Goal: Task Accomplishment & Management: Use online tool/utility

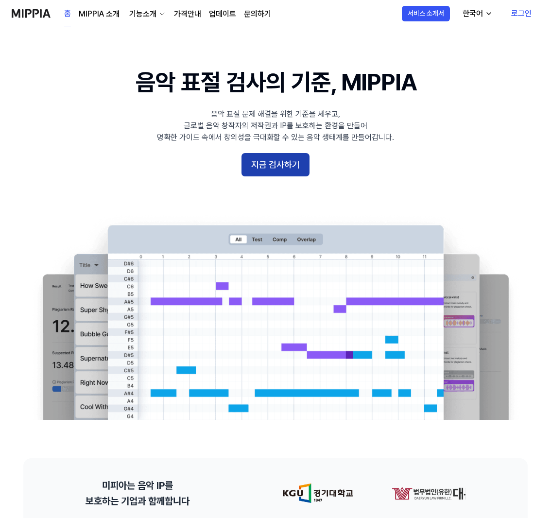
click at [283, 163] on button "지금 검사하기" at bounding box center [276, 164] width 68 height 23
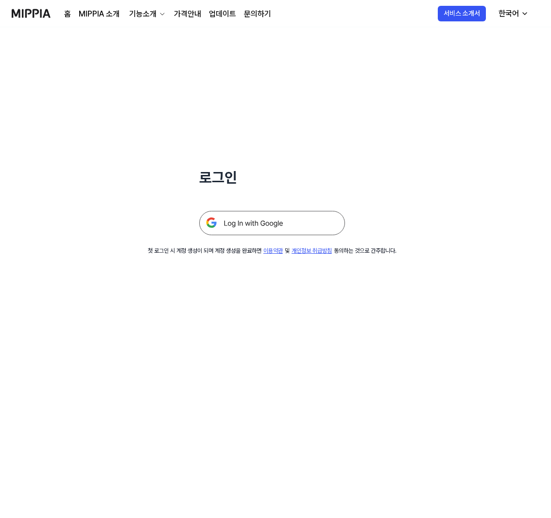
click at [271, 218] on img at bounding box center [272, 223] width 146 height 24
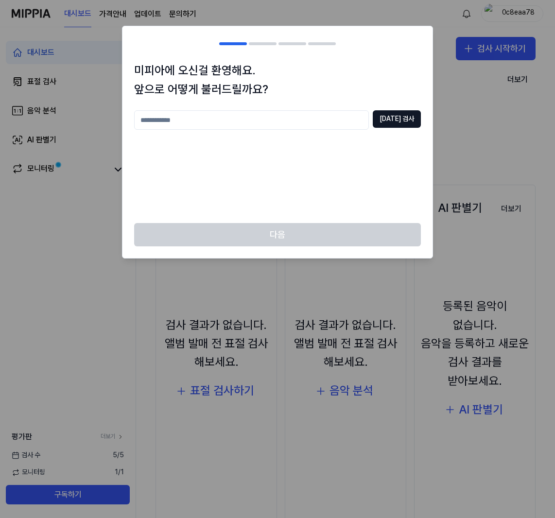
click at [213, 119] on input "text" at bounding box center [251, 119] width 235 height 19
type input "**"
click at [407, 121] on button "중복 검사" at bounding box center [397, 119] width 48 height 18
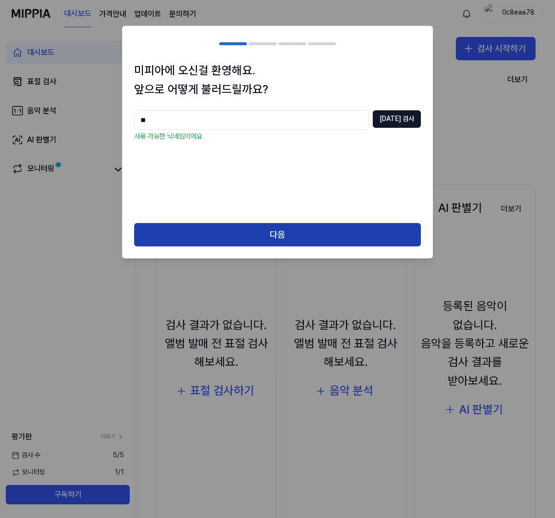
click at [282, 233] on button "다음" at bounding box center [277, 234] width 287 height 23
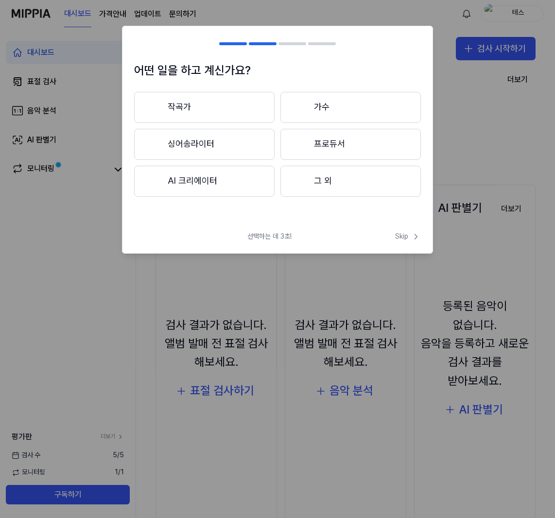
click at [324, 180] on button "그 외" at bounding box center [351, 181] width 140 height 31
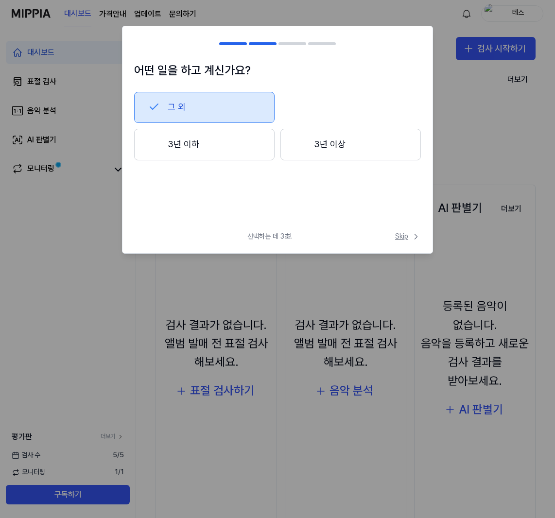
click at [400, 238] on span "Skip" at bounding box center [408, 237] width 26 height 10
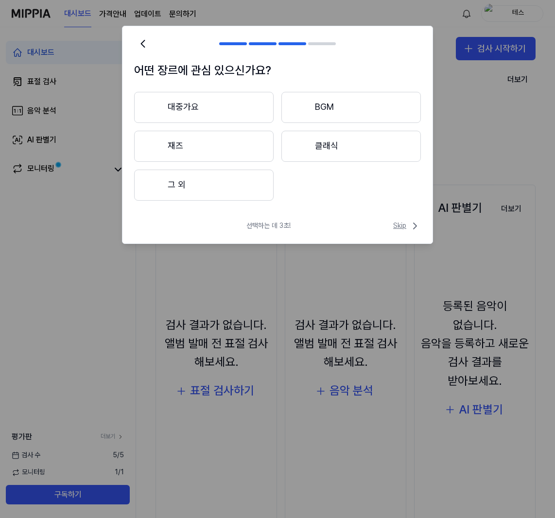
click at [399, 226] on span "Skip" at bounding box center [407, 226] width 28 height 12
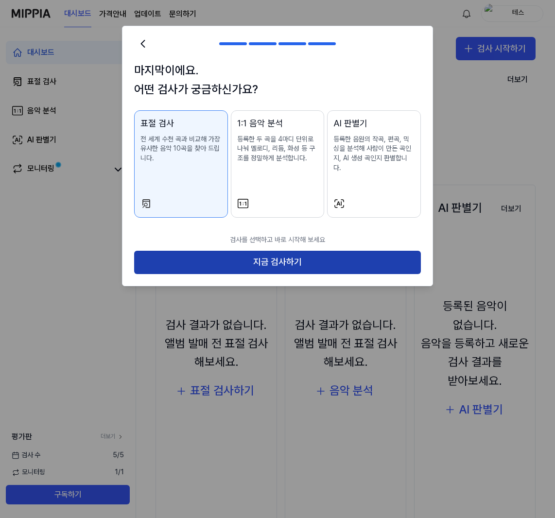
click at [280, 253] on button "지금 검사하기" at bounding box center [277, 262] width 287 height 23
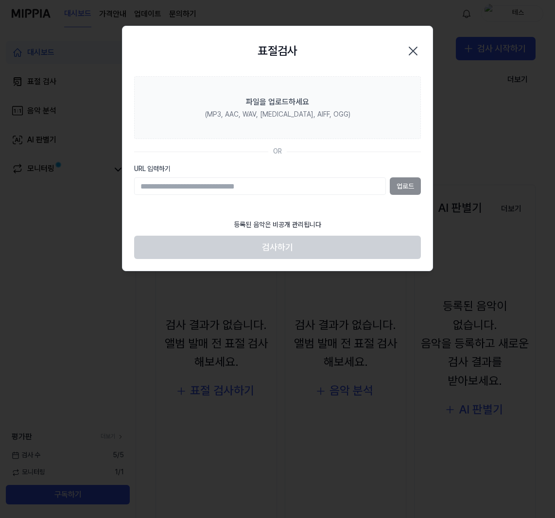
click at [263, 184] on input "URL 입력하기" at bounding box center [260, 186] width 252 height 18
paste input "**********"
type input "**********"
click at [404, 185] on button "업로드" at bounding box center [405, 186] width 31 height 18
click at [323, 184] on input "URL 입력하기" at bounding box center [260, 186] width 252 height 18
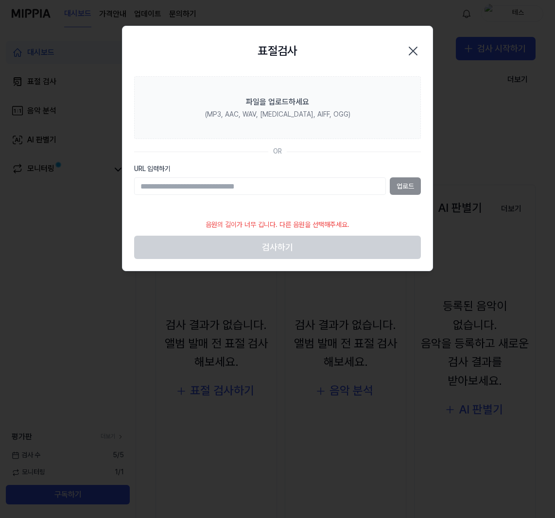
type input "**********"
click at [404, 186] on button "업로드" at bounding box center [405, 186] width 31 height 18
click at [320, 191] on input "URL 입력하기" at bounding box center [260, 186] width 252 height 18
type input "**********"
click at [404, 186] on button "업로드" at bounding box center [405, 186] width 31 height 18
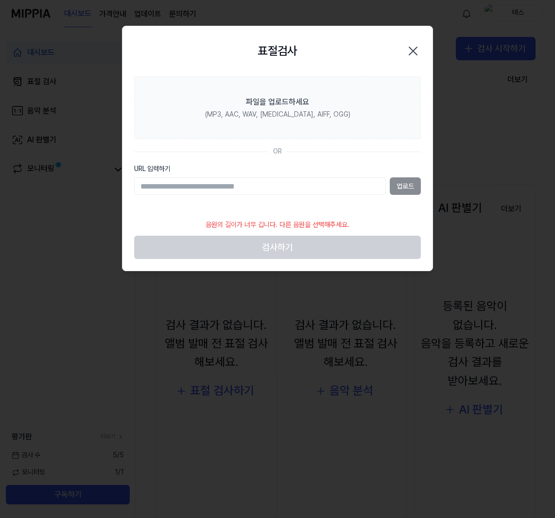
click at [415, 50] on icon "button" at bounding box center [413, 51] width 16 height 16
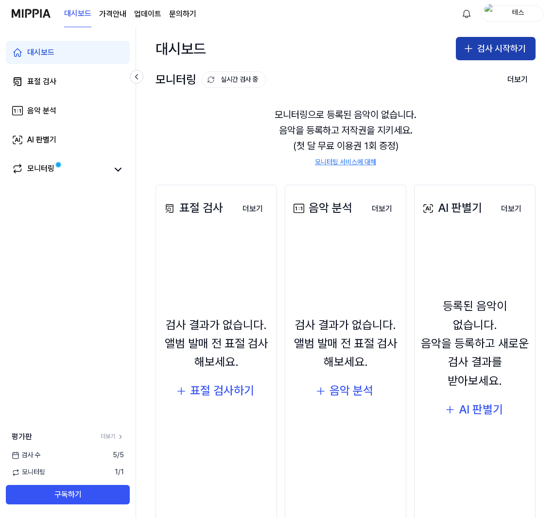
click at [482, 48] on button "검사 시작하기" at bounding box center [496, 48] width 80 height 23
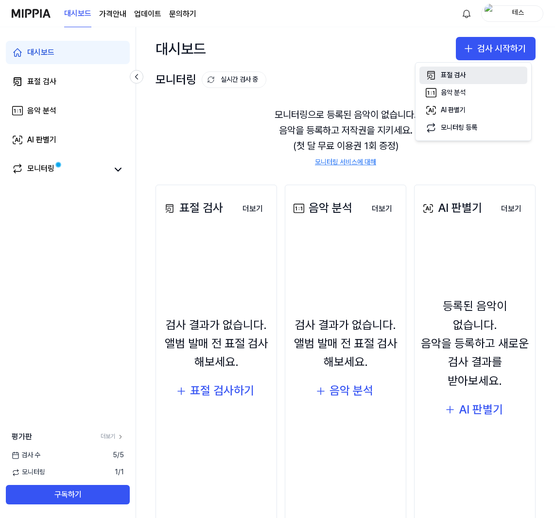
click at [457, 74] on div "표절 검사" at bounding box center [453, 75] width 25 height 10
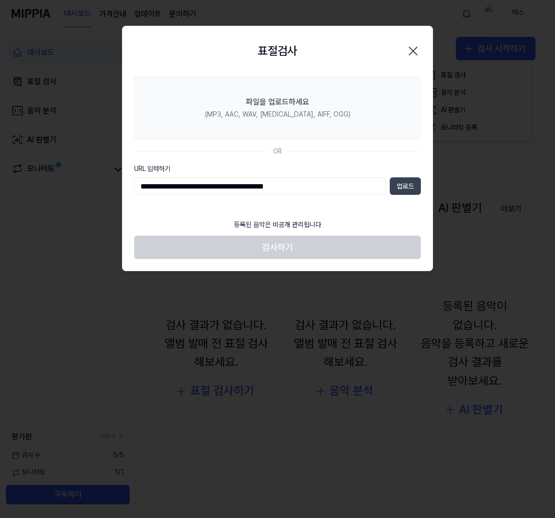
type input "**********"
click at [406, 182] on button "업로드" at bounding box center [405, 186] width 31 height 18
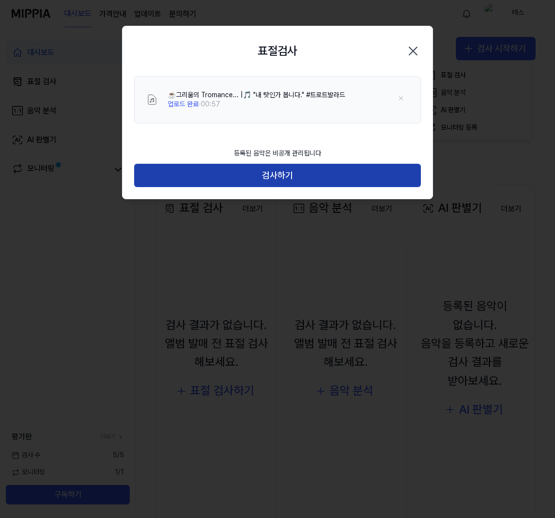
click at [281, 174] on button "검사하기" at bounding box center [277, 175] width 287 height 23
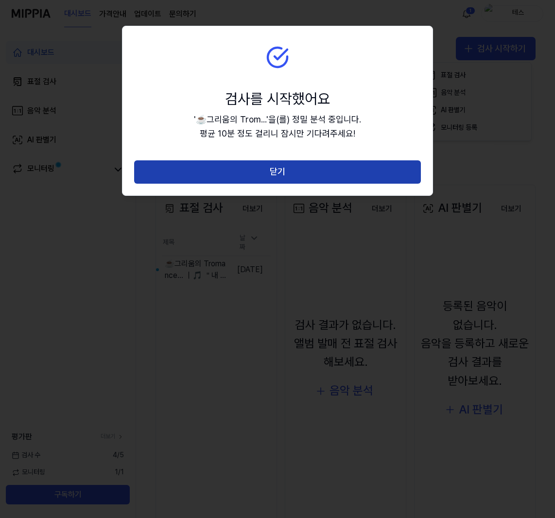
click at [284, 168] on button "닫기" at bounding box center [277, 171] width 287 height 23
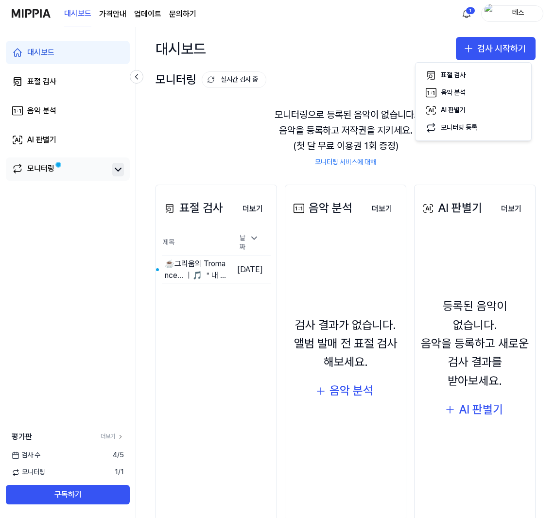
click at [114, 169] on icon at bounding box center [118, 170] width 12 height 12
click at [118, 173] on icon at bounding box center [118, 170] width 12 height 12
click at [35, 169] on div "모니터링" at bounding box center [40, 170] width 27 height 14
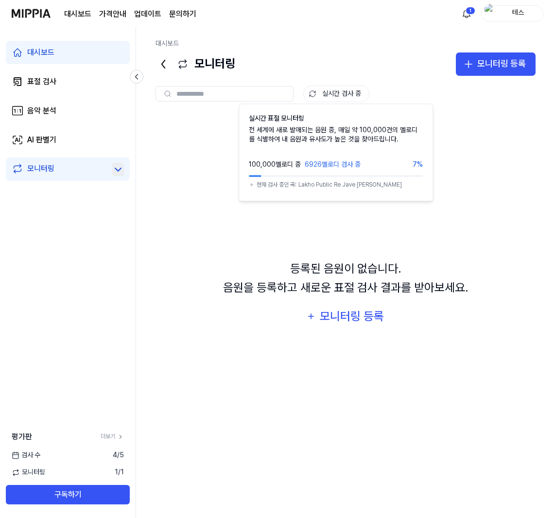
click at [333, 89] on button "실시간 검사 중" at bounding box center [336, 94] width 66 height 17
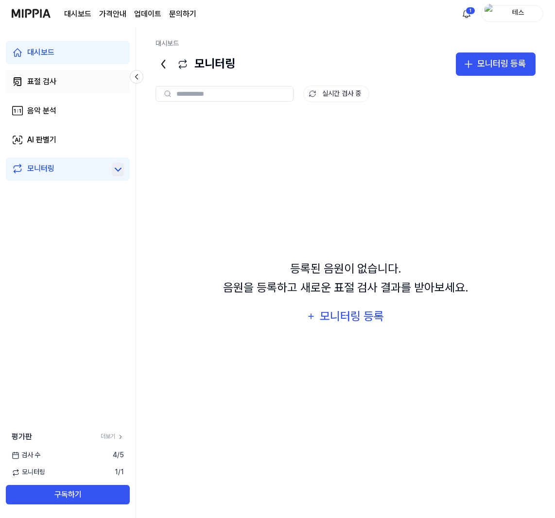
click at [41, 80] on div "표절 검사" at bounding box center [41, 82] width 29 height 12
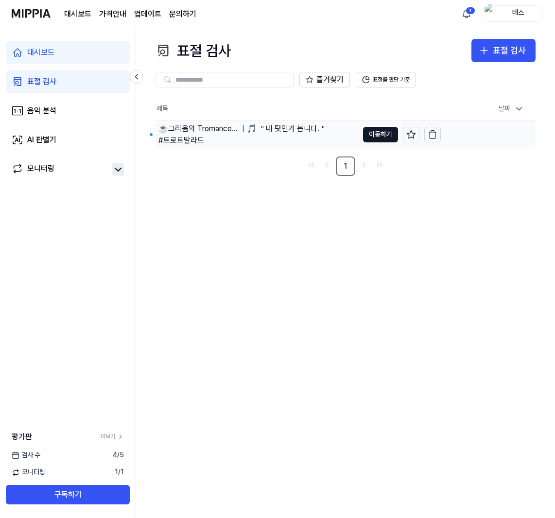
click at [295, 129] on div "☕그리움의 Tromance... ｜🎵 ＂내 탓인가 봅니다.＂ #트로트발라드" at bounding box center [242, 134] width 168 height 23
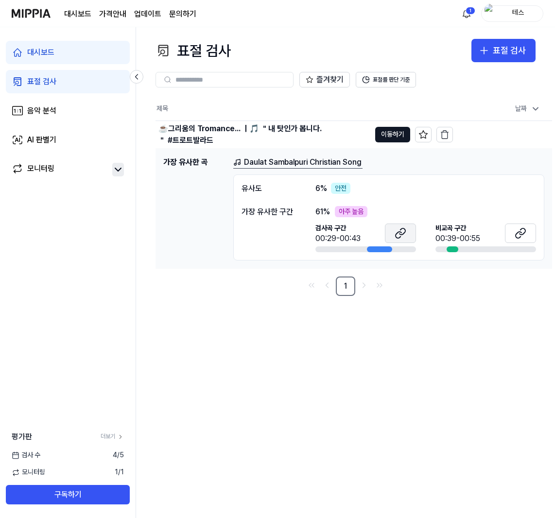
click at [401, 232] on icon at bounding box center [401, 234] width 12 height 12
click at [289, 160] on link "Daulat Sambalpuri Christian Song" at bounding box center [297, 163] width 129 height 12
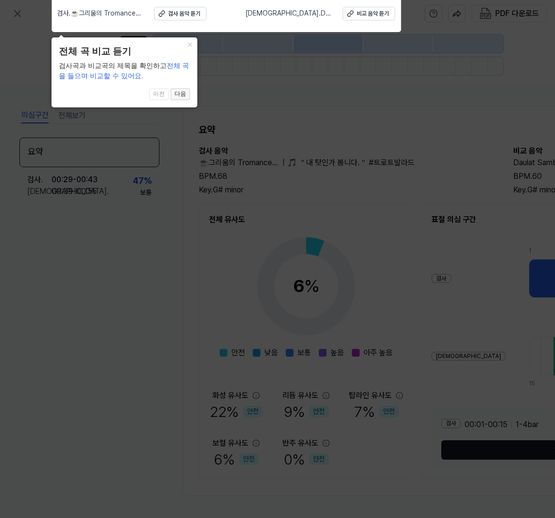
click at [181, 94] on button "다음" at bounding box center [180, 94] width 19 height 12
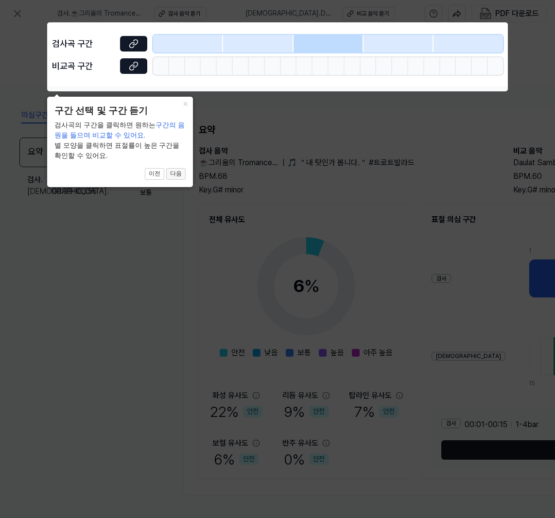
click at [178, 175] on button "다음" at bounding box center [175, 174] width 19 height 12
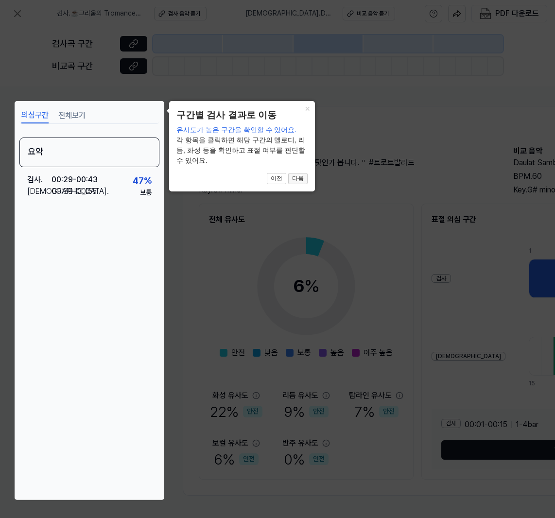
click at [300, 182] on button "다음" at bounding box center [297, 179] width 19 height 12
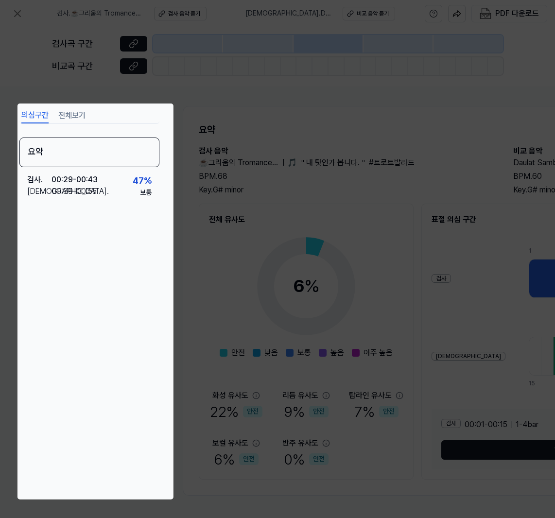
scroll to position [0, 289]
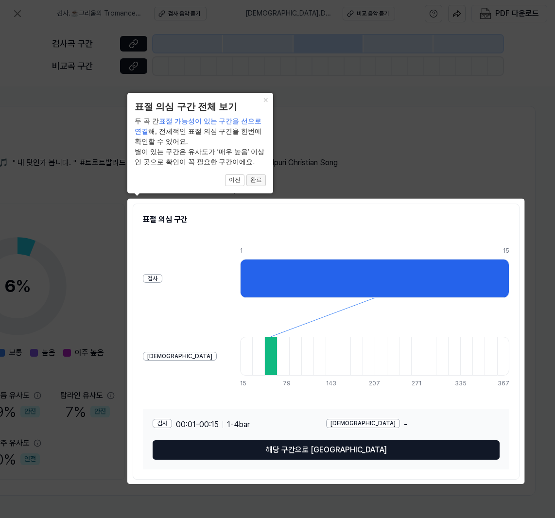
click at [261, 182] on button "완료" at bounding box center [255, 181] width 19 height 12
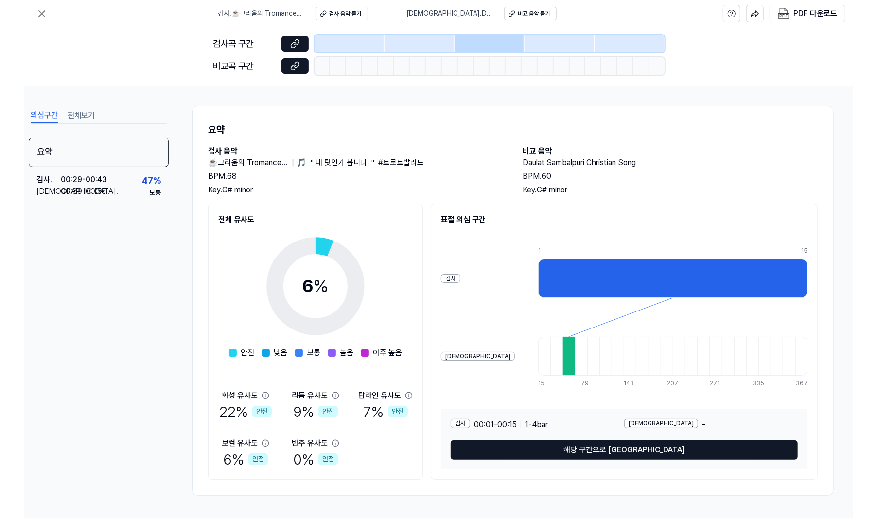
scroll to position [0, 0]
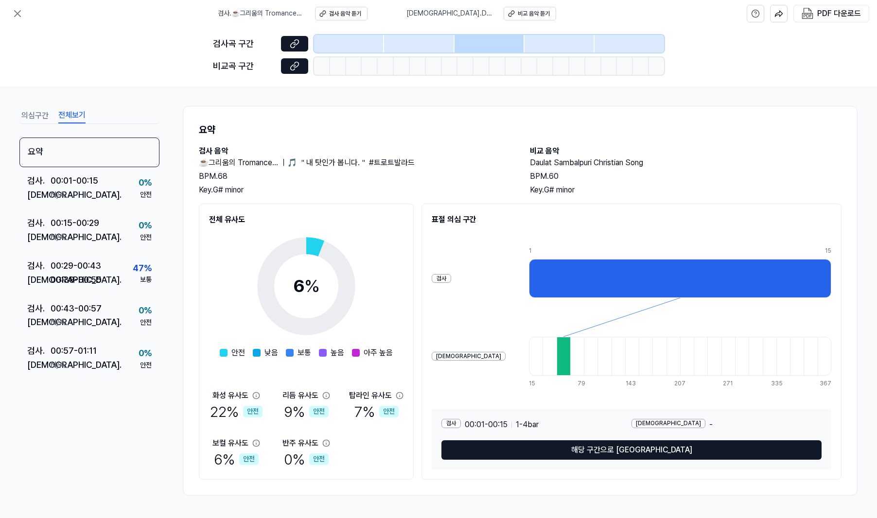
click at [77, 116] on button "전체보기" at bounding box center [71, 116] width 27 height 16
click at [552, 278] on div at bounding box center [680, 278] width 302 height 39
click at [551, 271] on div at bounding box center [680, 278] width 302 height 39
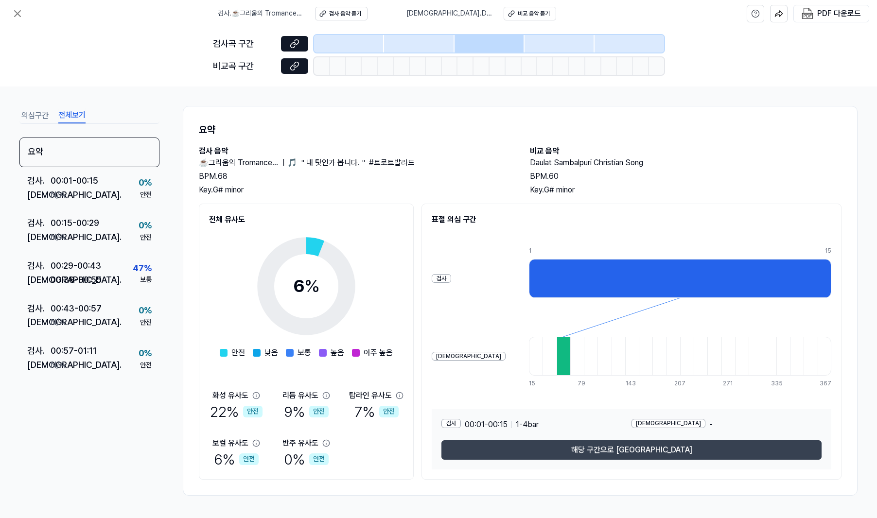
click at [555, 451] on button "해당 구간으로 이동" at bounding box center [631, 449] width 380 height 19
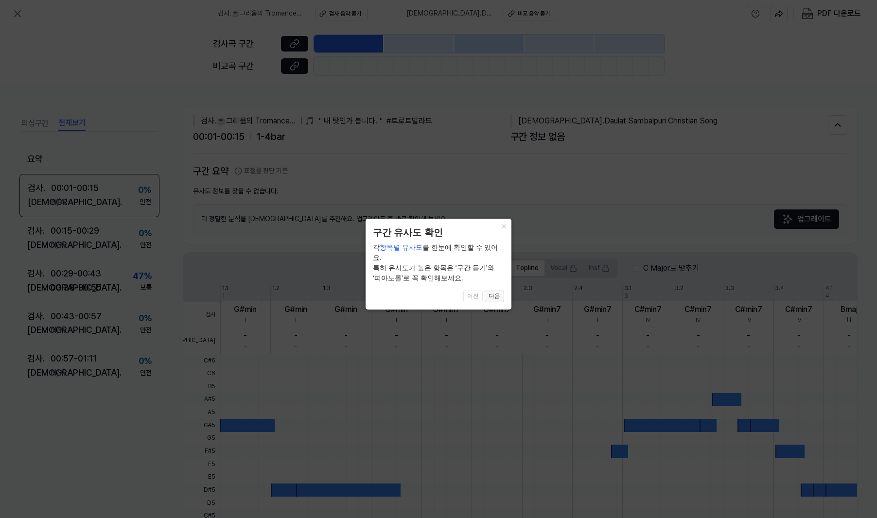
click at [492, 291] on button "다음" at bounding box center [494, 297] width 19 height 12
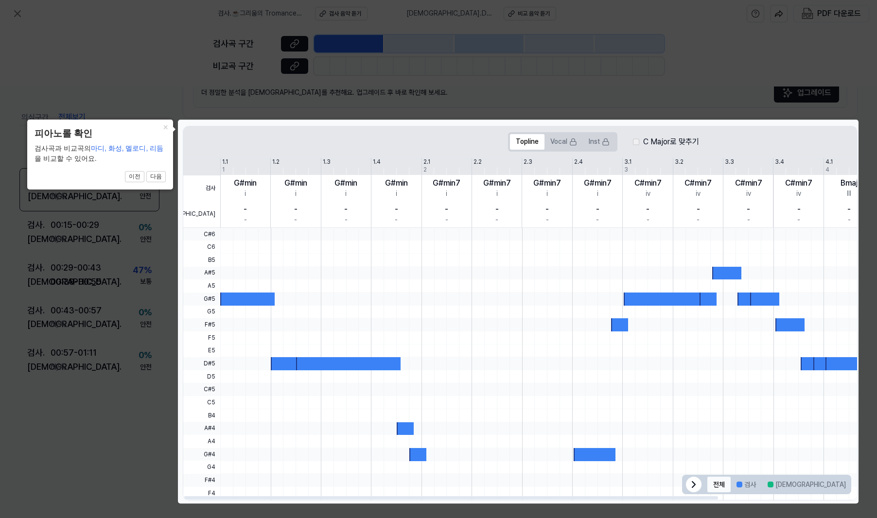
click at [555, 481] on button "전체" at bounding box center [718, 485] width 23 height 16
click at [555, 481] on icon at bounding box center [694, 485] width 12 height 12
click at [555, 482] on icon at bounding box center [839, 485] width 3 height 6
click at [158, 174] on button "다음" at bounding box center [155, 177] width 19 height 12
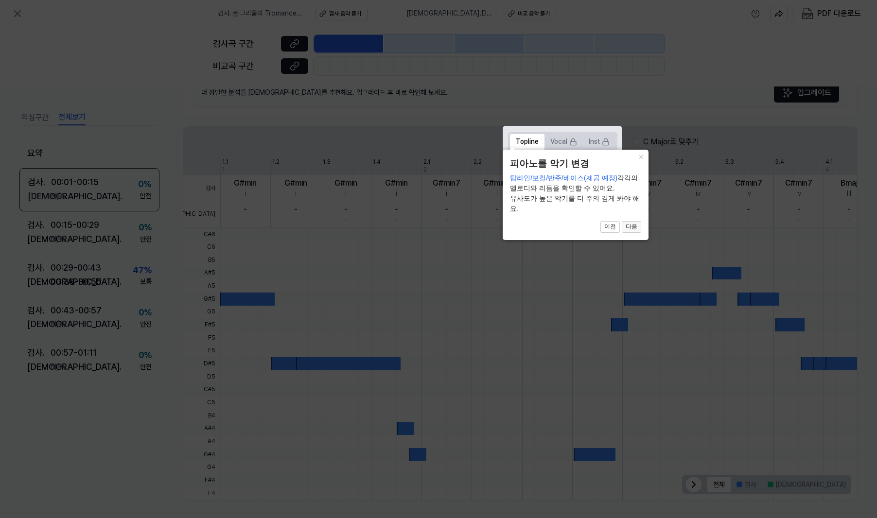
click at [555, 222] on button "다음" at bounding box center [631, 227] width 19 height 12
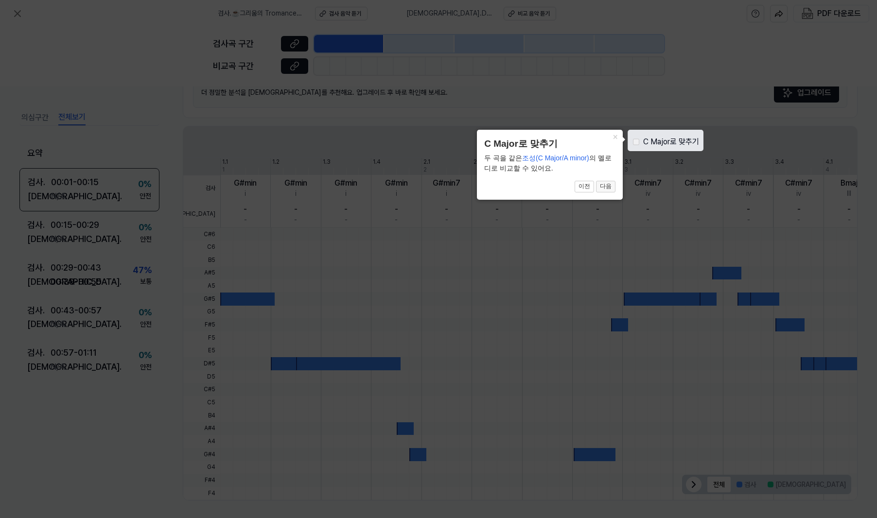
click at [555, 190] on button "다음" at bounding box center [605, 187] width 19 height 12
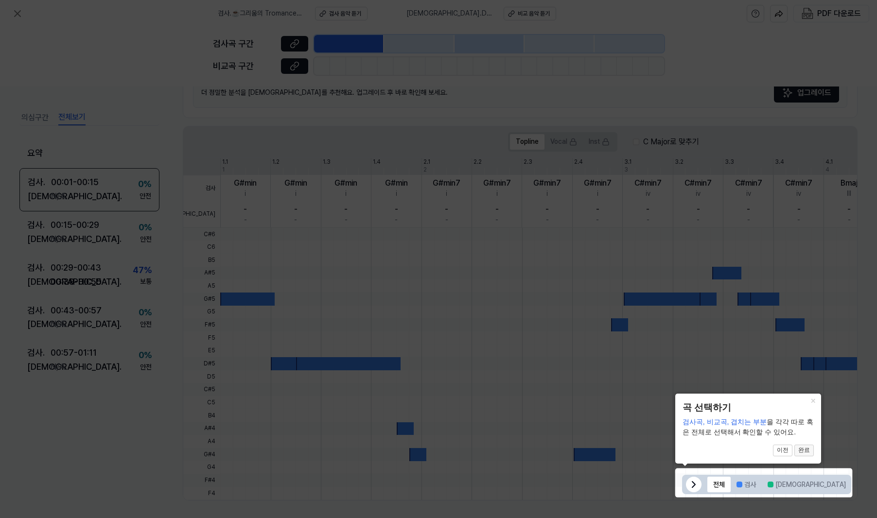
click at [555, 448] on button "완료" at bounding box center [803, 451] width 19 height 12
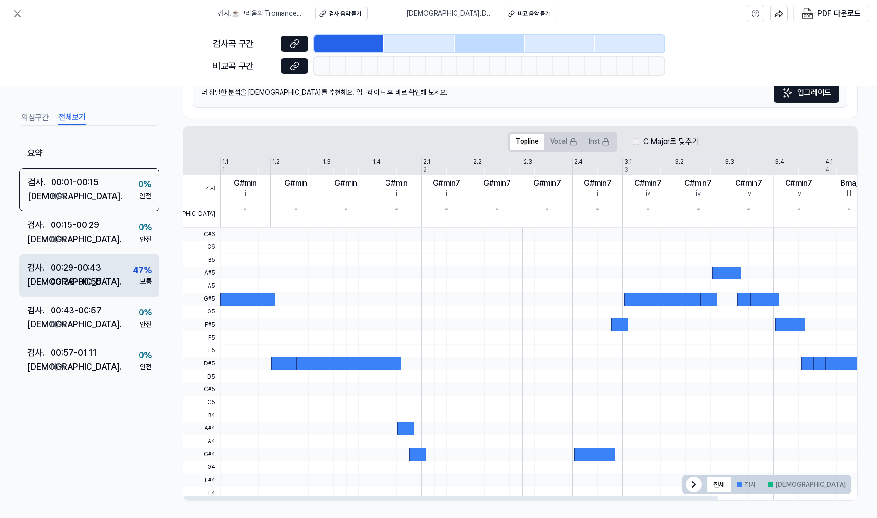
click at [66, 271] on div "00:29 - 00:43" at bounding box center [76, 268] width 51 height 14
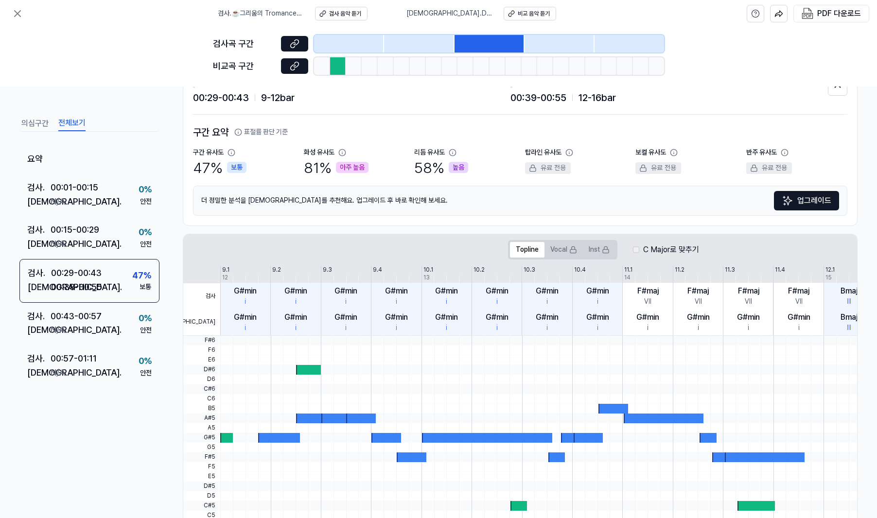
scroll to position [1, 0]
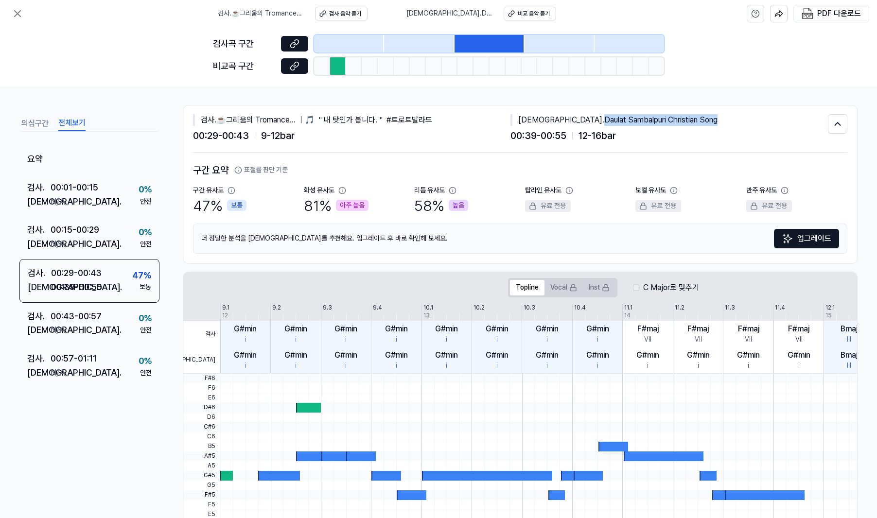
drag, startPoint x: 534, startPoint y: 117, endPoint x: 649, endPoint y: 118, distance: 115.7
click at [555, 118] on div "비교 . Daulat Sambalpuri Christian Song" at bounding box center [668, 120] width 317 height 12
copy div "Daulat Sambalpuri Christian Song"
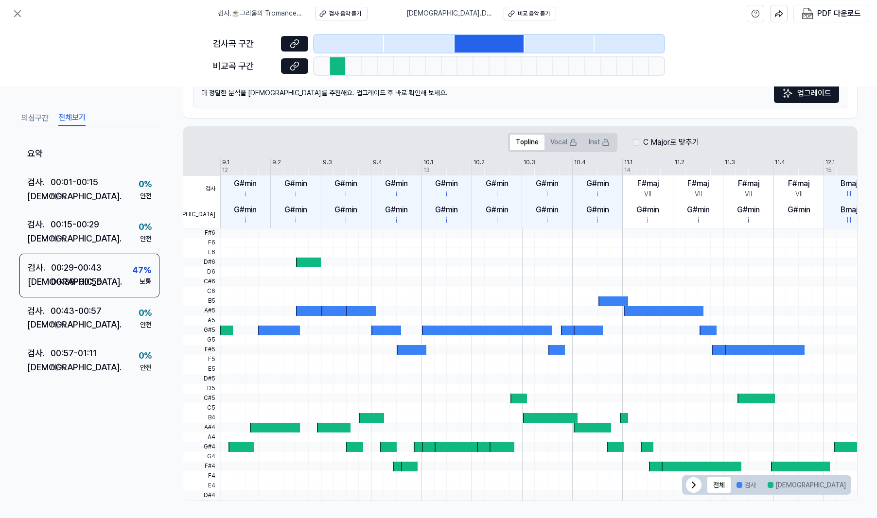
scroll to position [147, 0]
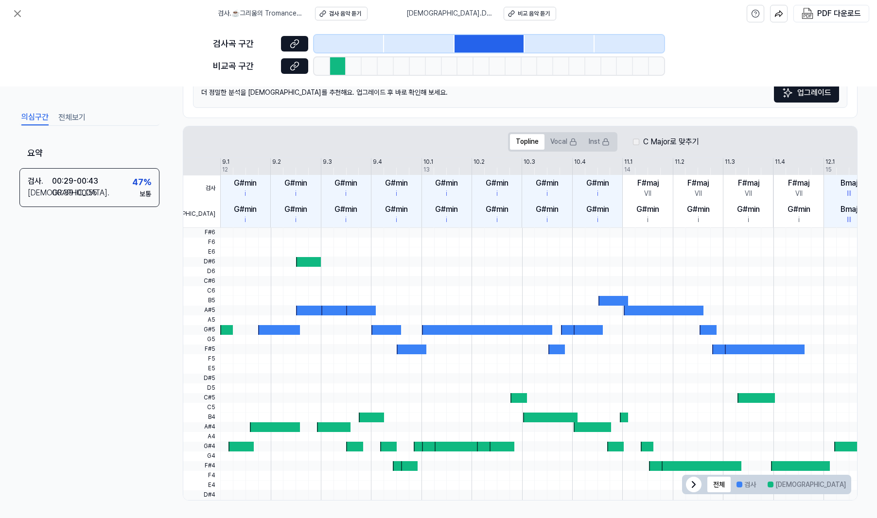
click at [38, 118] on button "의심구간" at bounding box center [34, 118] width 27 height 16
click at [79, 182] on div "00:29 - 00:43" at bounding box center [75, 181] width 46 height 12
